Goal: Check status: Check status

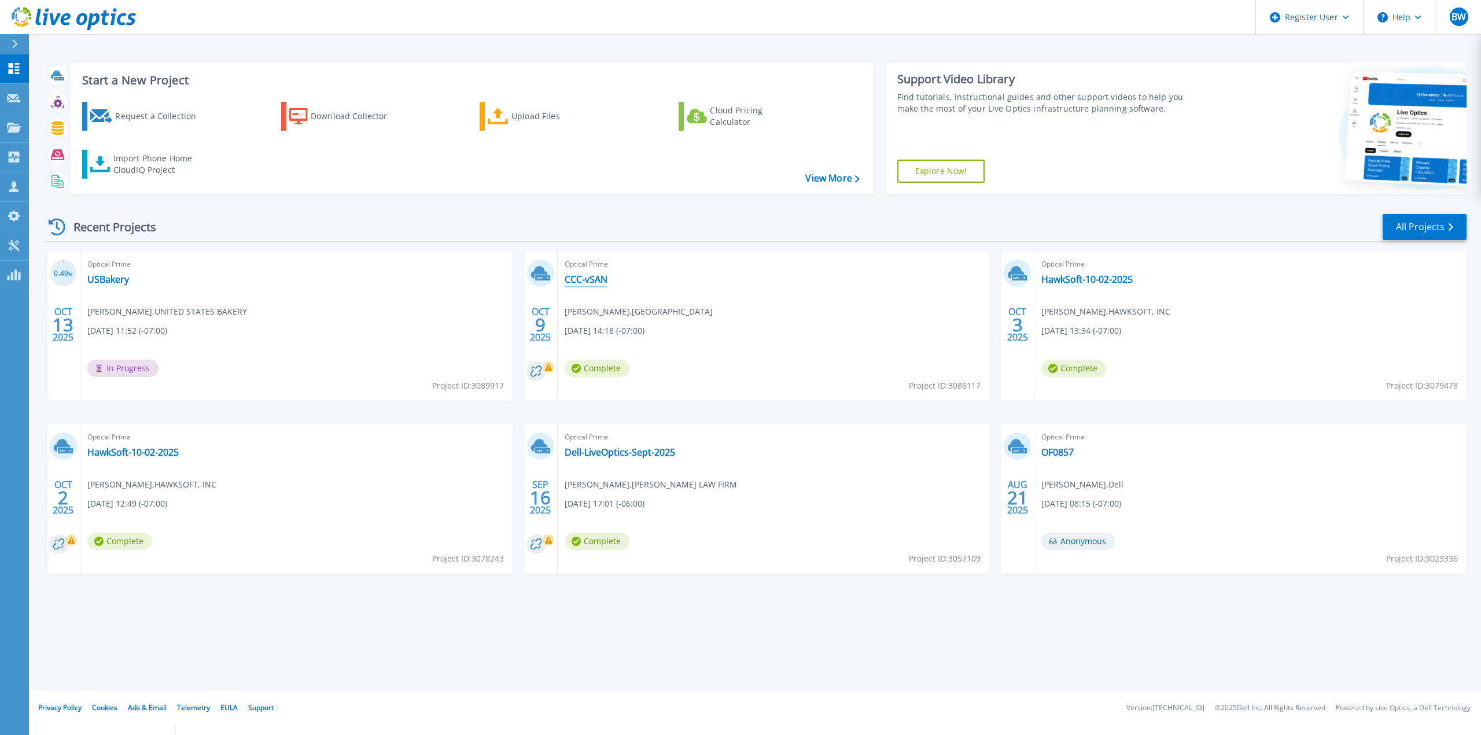
click at [595, 283] on link "CCC-vSAN" at bounding box center [586, 280] width 43 height 12
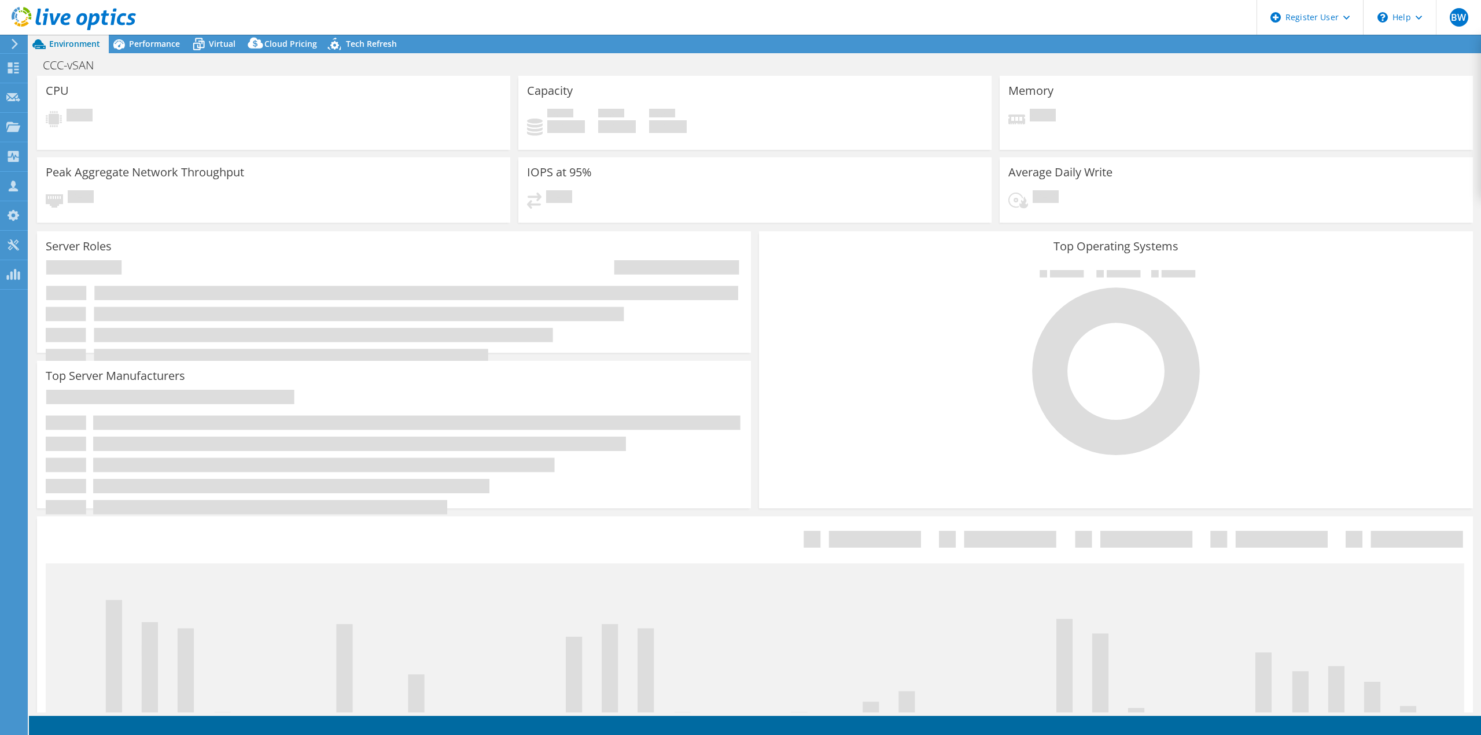
select select "USWest"
select select "USD"
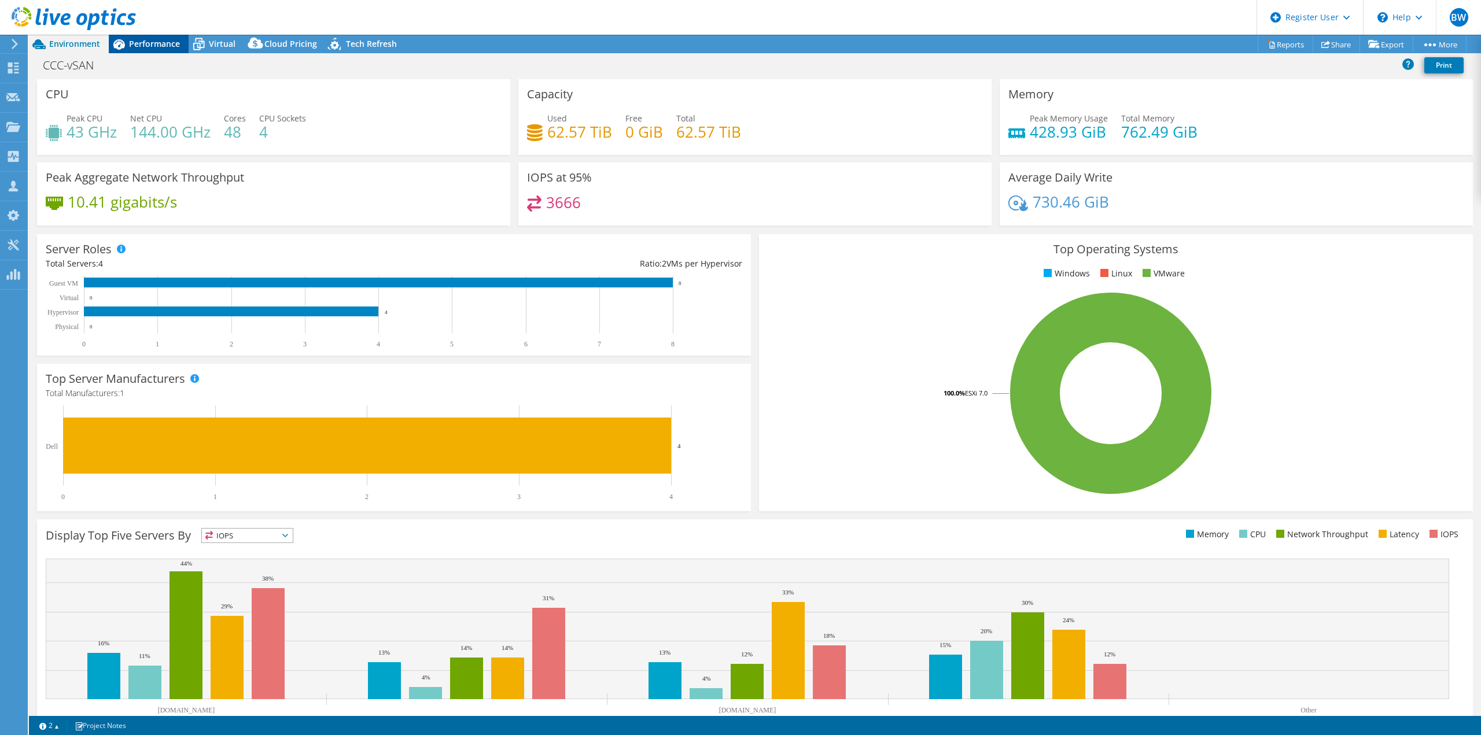
click at [132, 44] on span "Performance" at bounding box center [154, 43] width 51 height 11
